Goal: Task Accomplishment & Management: Manage account settings

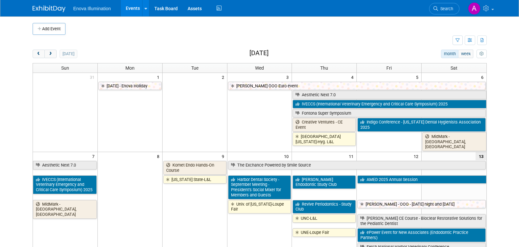
drag, startPoint x: 52, startPoint y: 54, endPoint x: 57, endPoint y: 57, distance: 5.7
click at [52, 54] on span "next" at bounding box center [50, 54] width 5 height 4
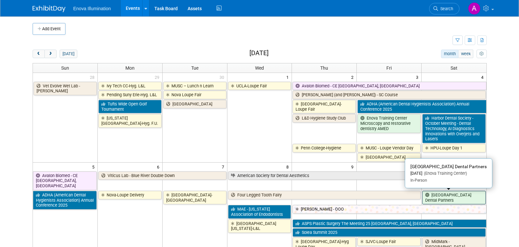
click at [448, 200] on link "[GEOGRAPHIC_DATA] Dental Partners" at bounding box center [453, 197] width 63 height 13
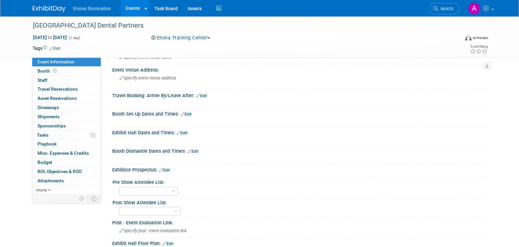
scroll to position [164, 0]
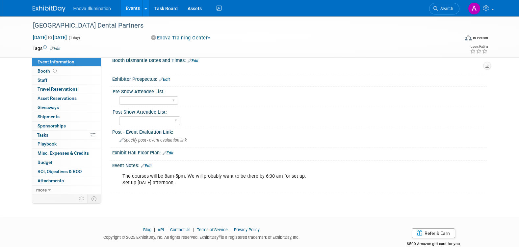
click at [184, 185] on div "The courses will be 8am-5pm. We will probably want to be there by 6:30 am for s…" at bounding box center [266, 180] width 296 height 20
click at [170, 183] on div "The courses will be 8am-5pm. We will probably want to be there by 6:30 am for s…" at bounding box center [266, 180] width 296 height 20
click at [170, 181] on div "The courses will be 8am-5pm. We will probably want to be there by 6:30 am for s…" at bounding box center [266, 180] width 296 height 20
click at [147, 164] on link "Edit" at bounding box center [146, 166] width 11 height 5
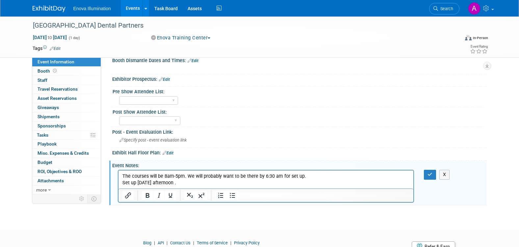
scroll to position [0, 0]
click at [171, 183] on p "The courses will be 8am-5pm. We will probably want to be there by 6:30 am for s…" at bounding box center [266, 179] width 288 height 13
drag, startPoint x: 263, startPoint y: 177, endPoint x: 268, endPoint y: 176, distance: 6.0
click at [268, 176] on p "The courses will be 8am-5pm. We will probably want to be there by 6:30 am for s…" at bounding box center [266, 179] width 288 height 13
click at [430, 175] on icon "button" at bounding box center [429, 174] width 5 height 5
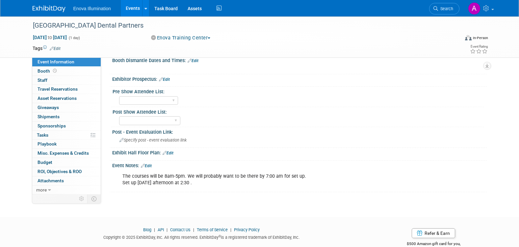
click at [47, 7] on img at bounding box center [49, 9] width 33 height 7
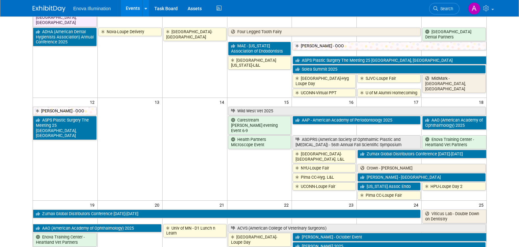
scroll to position [164, 0]
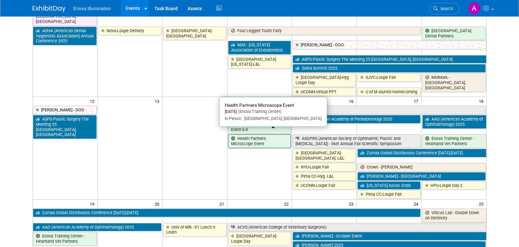
click at [247, 137] on link "Health Partners Microscope Event" at bounding box center [259, 141] width 63 height 13
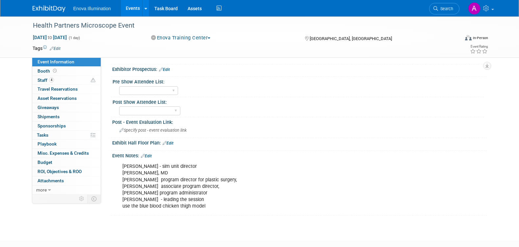
scroll to position [197, 0]
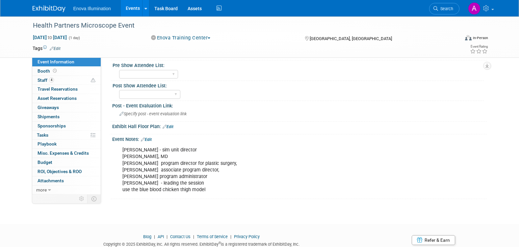
click at [151, 140] on link "Edit" at bounding box center [146, 140] width 11 height 5
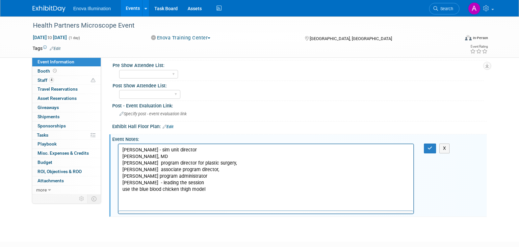
scroll to position [0, 0]
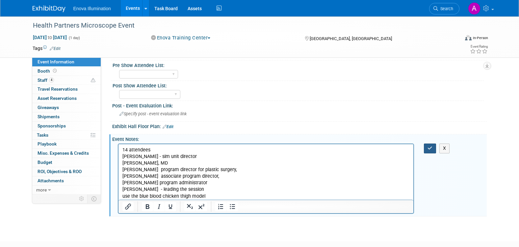
click at [429, 147] on icon "button" at bounding box center [429, 148] width 5 height 5
